Goal: Task Accomplishment & Management: Manage account settings

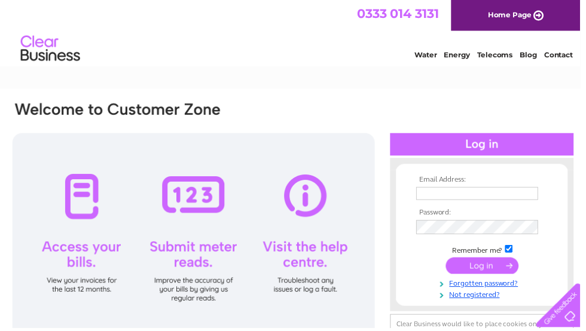
click at [453, 200] on input "text" at bounding box center [481, 195] width 123 height 13
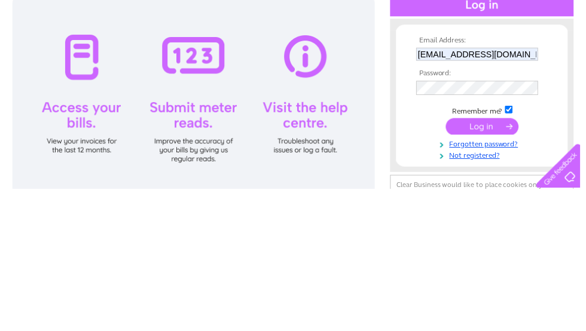
scroll to position [118, 0]
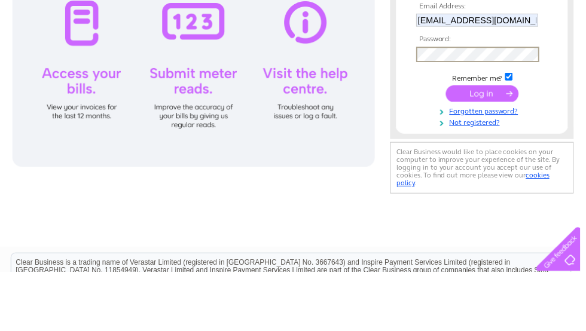
click at [497, 143] on input "submit" at bounding box center [487, 151] width 74 height 17
type input "Tayportcharityshop@outlook.com"
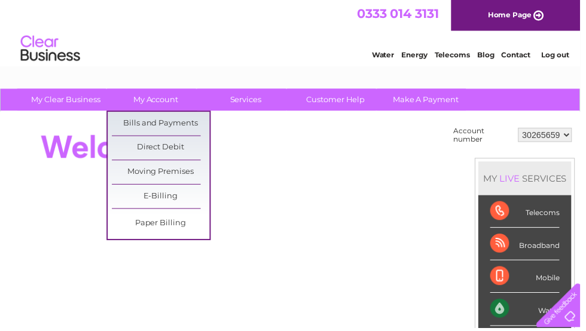
click at [148, 115] on link "Bills and Payments" at bounding box center [162, 125] width 99 height 24
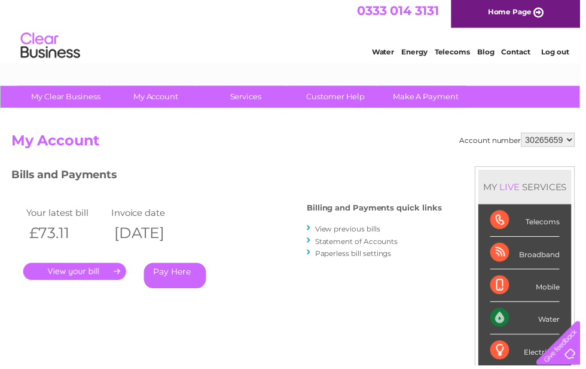
scroll to position [4, 0]
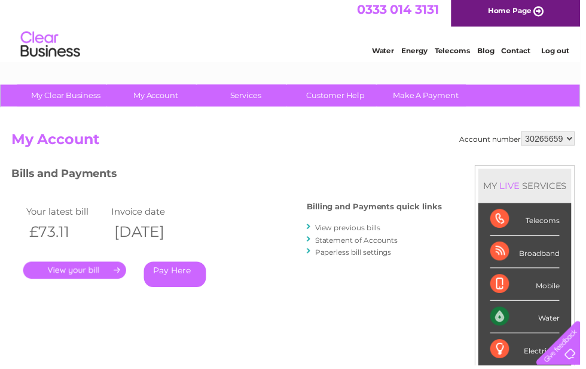
click at [79, 270] on link "." at bounding box center [75, 272] width 104 height 17
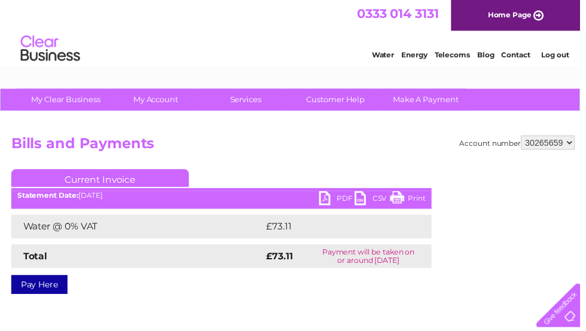
click at [329, 203] on link "PDF" at bounding box center [340, 201] width 36 height 17
